Goal: Task Accomplishment & Management: Use online tool/utility

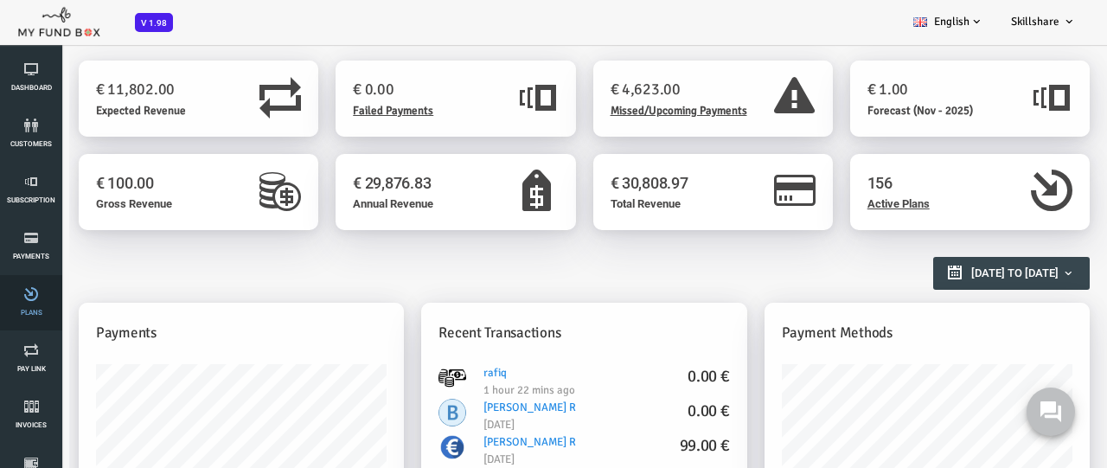
click at [31, 303] on link "Plans" at bounding box center [31, 302] width 52 height 55
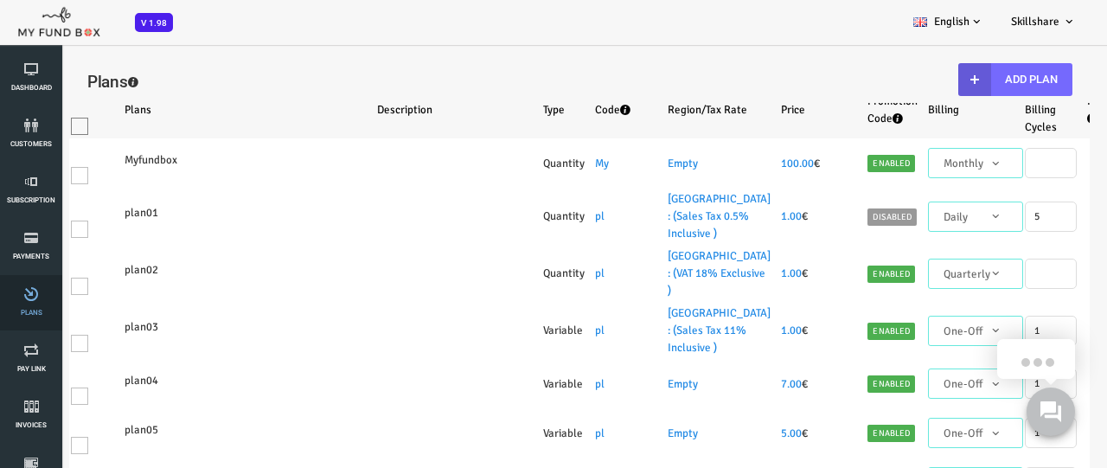
select select "100"
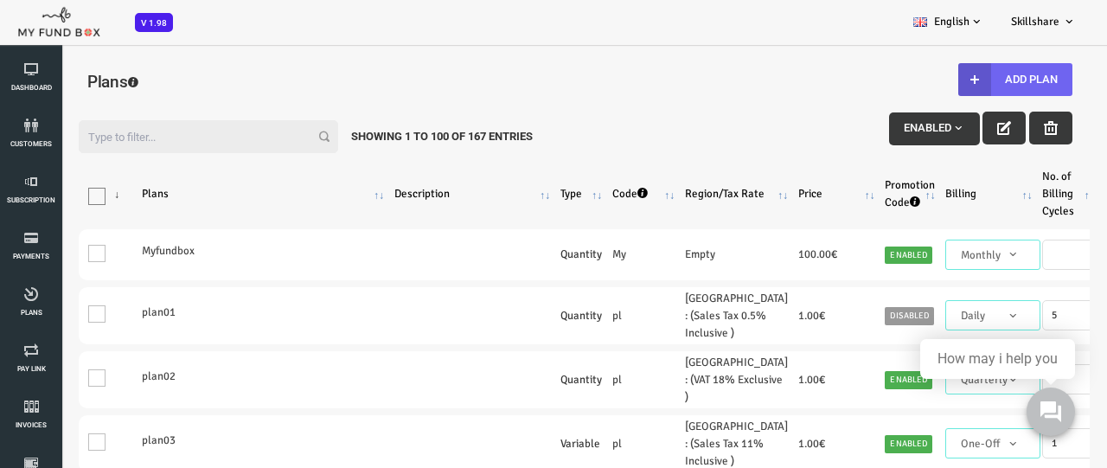
click at [969, 80] on button "Add Plan" at bounding box center [971, 79] width 114 height 33
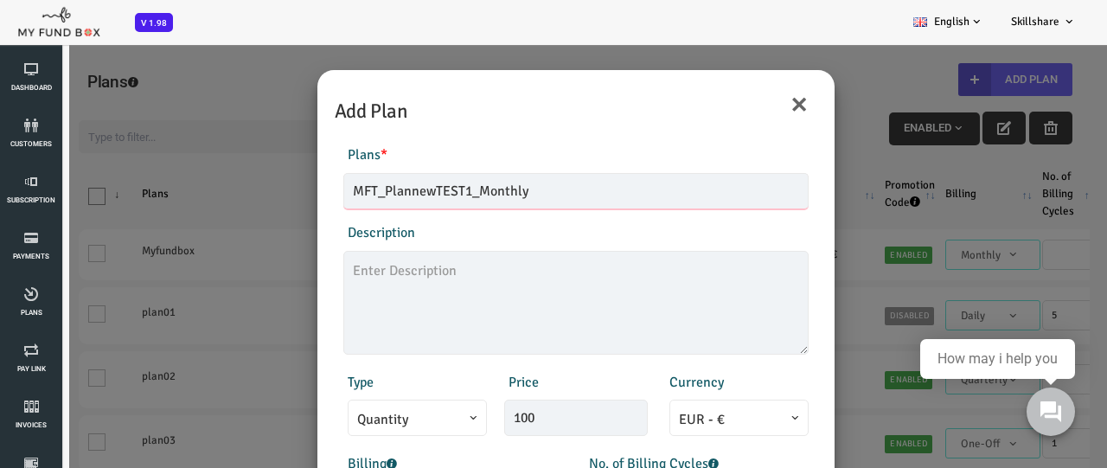
type input "MFT_PlannewTEST1_Monthly"
type textarea "MFT_PlannewTEST1_description"
click at [758, 109] on button "×" at bounding box center [754, 104] width 19 height 36
